Goal: Transaction & Acquisition: Purchase product/service

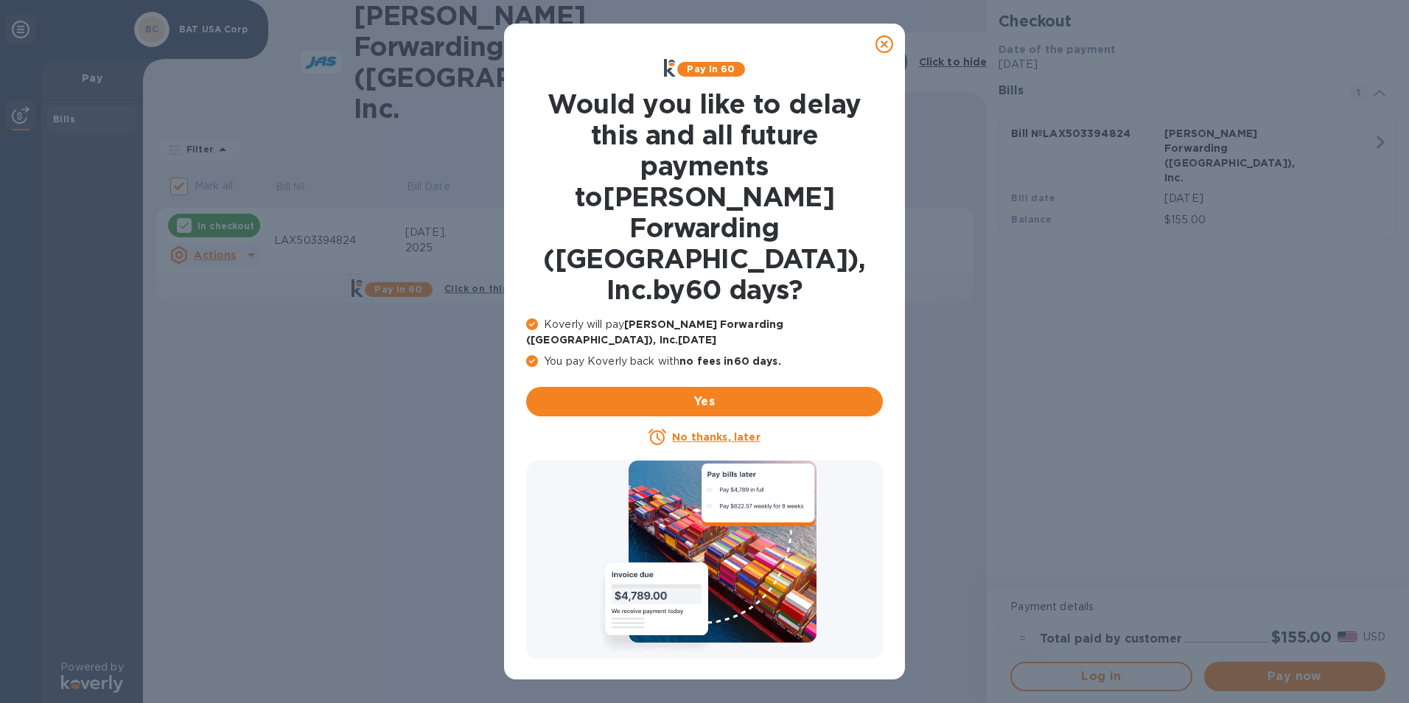
click at [702, 431] on u "No thanks, later" at bounding box center [716, 437] width 88 height 12
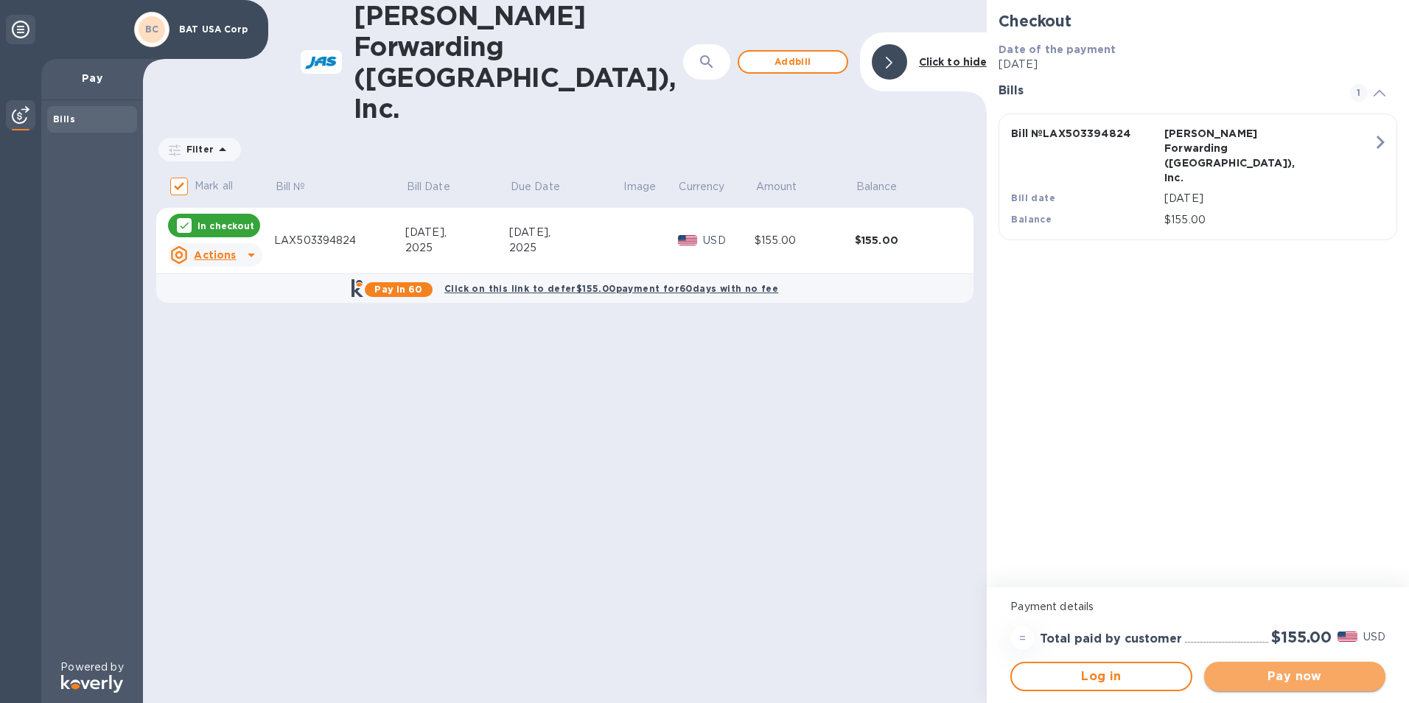
click at [1284, 676] on span "Pay now" at bounding box center [1295, 677] width 158 height 18
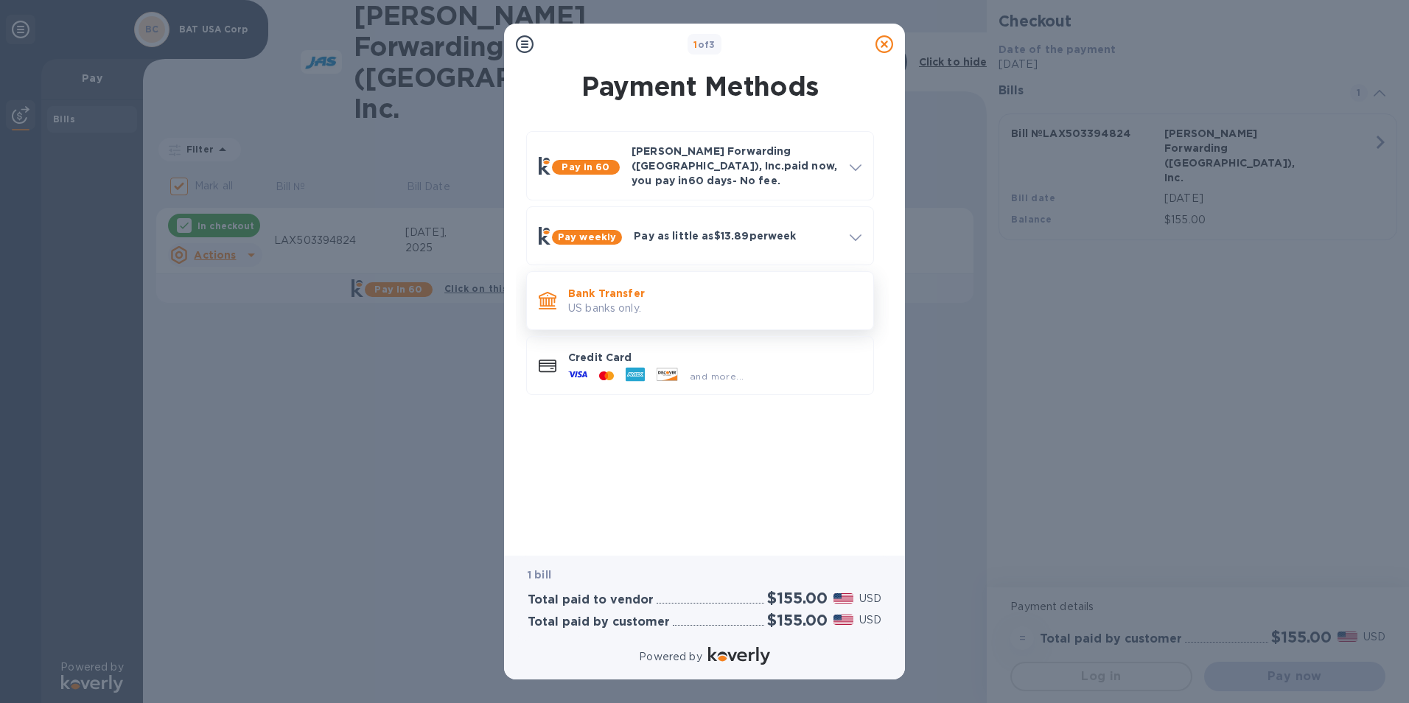
click at [658, 286] on p "Bank Transfer" at bounding box center [714, 293] width 293 height 15
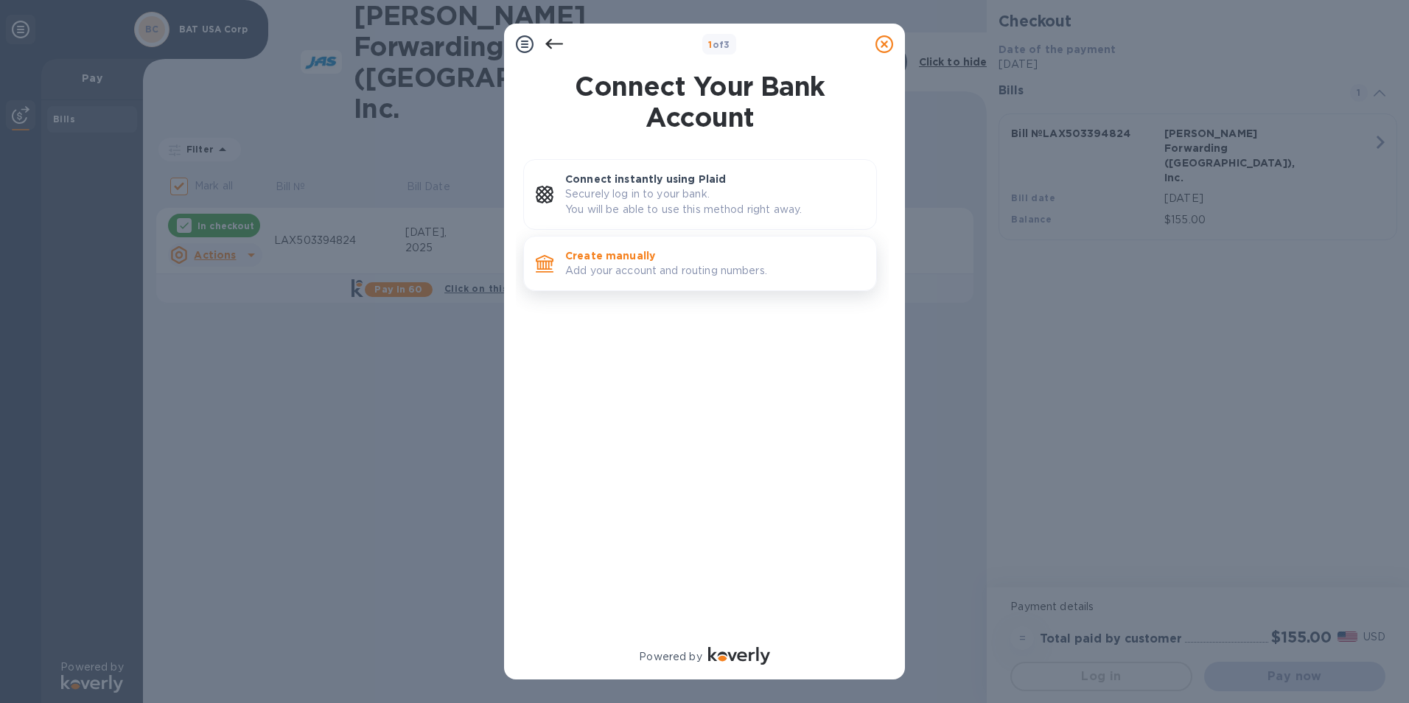
click at [649, 266] on p "Add your account and routing numbers." at bounding box center [714, 270] width 299 height 15
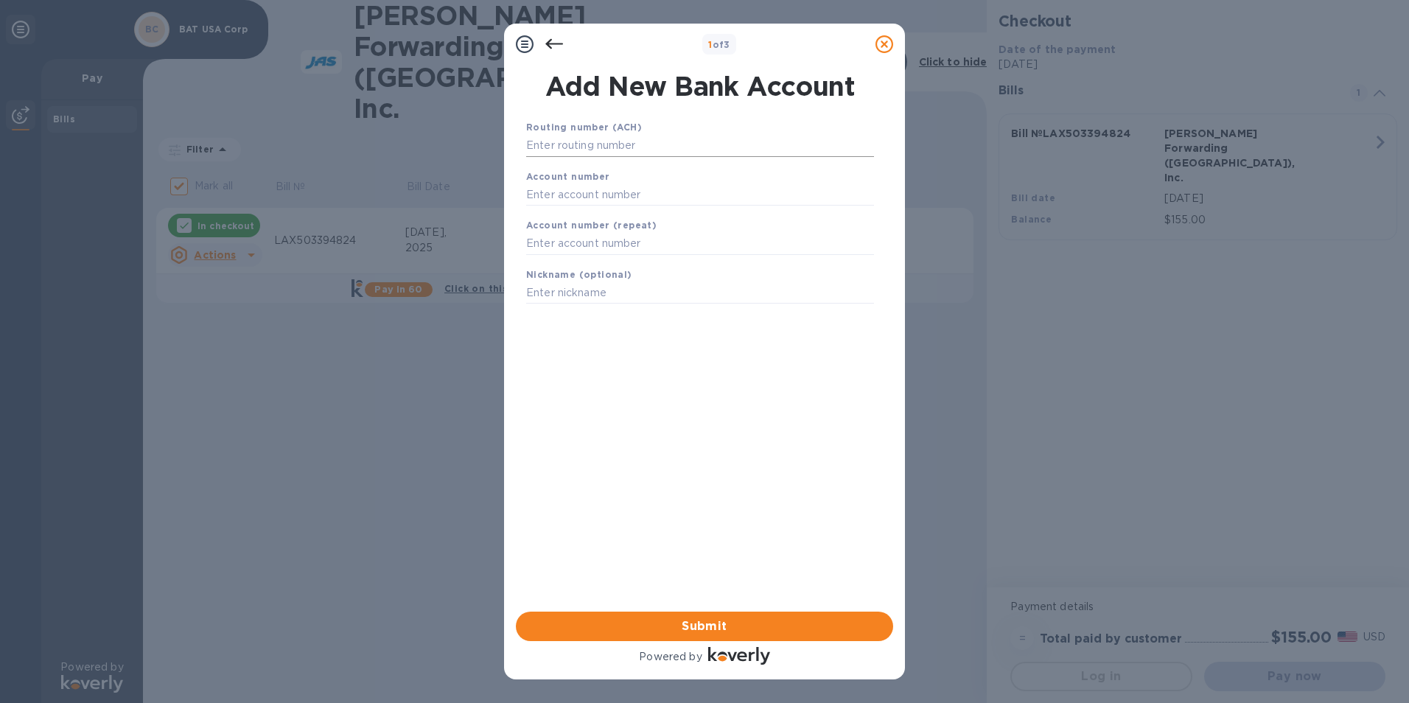
click at [656, 144] on input "text" at bounding box center [700, 146] width 348 height 22
click at [649, 147] on input "text" at bounding box center [700, 146] width 348 height 22
type input "026013673"
type input "4337166163"
click at [558, 260] on input "text" at bounding box center [700, 262] width 348 height 22
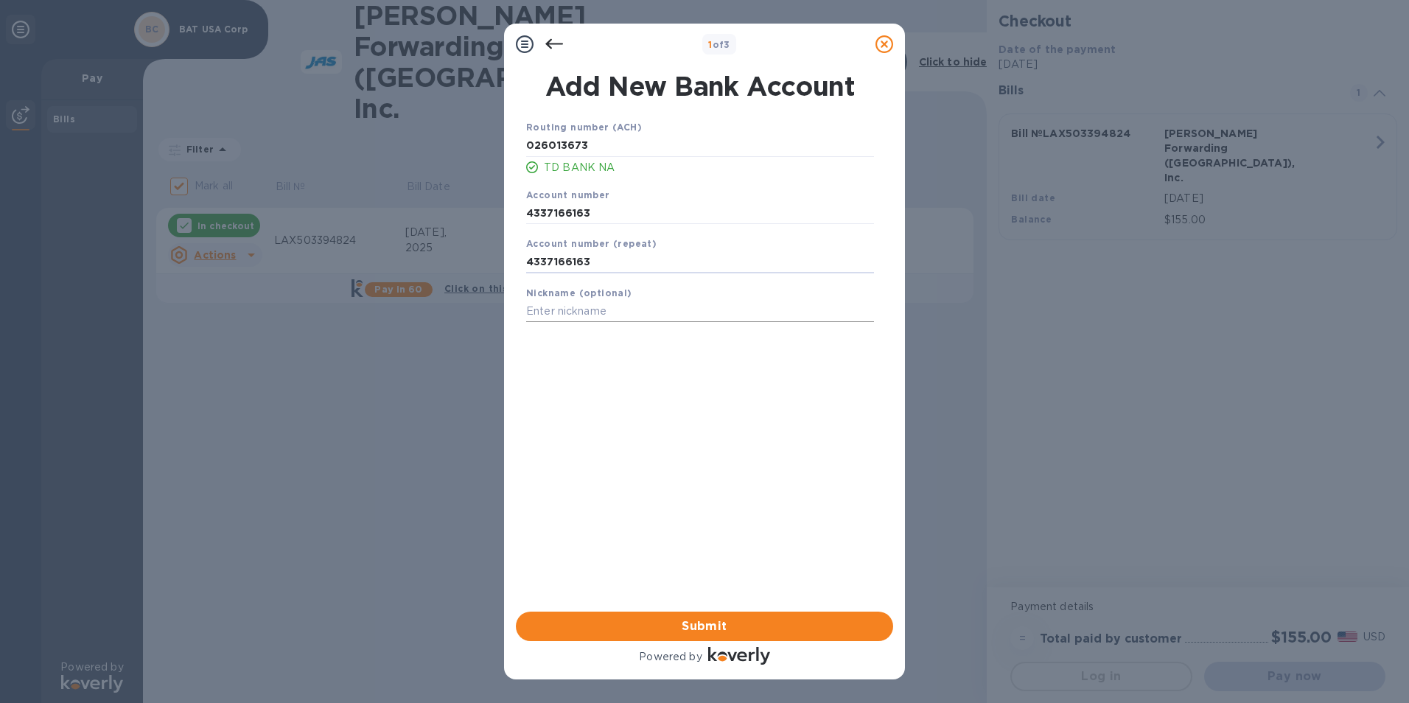
type input "4337166163"
click at [565, 313] on input "text" at bounding box center [700, 312] width 348 height 22
type input "TD - BAT USA"
click at [670, 626] on span "Submit" at bounding box center [705, 627] width 354 height 18
